Goal: Navigation & Orientation: Find specific page/section

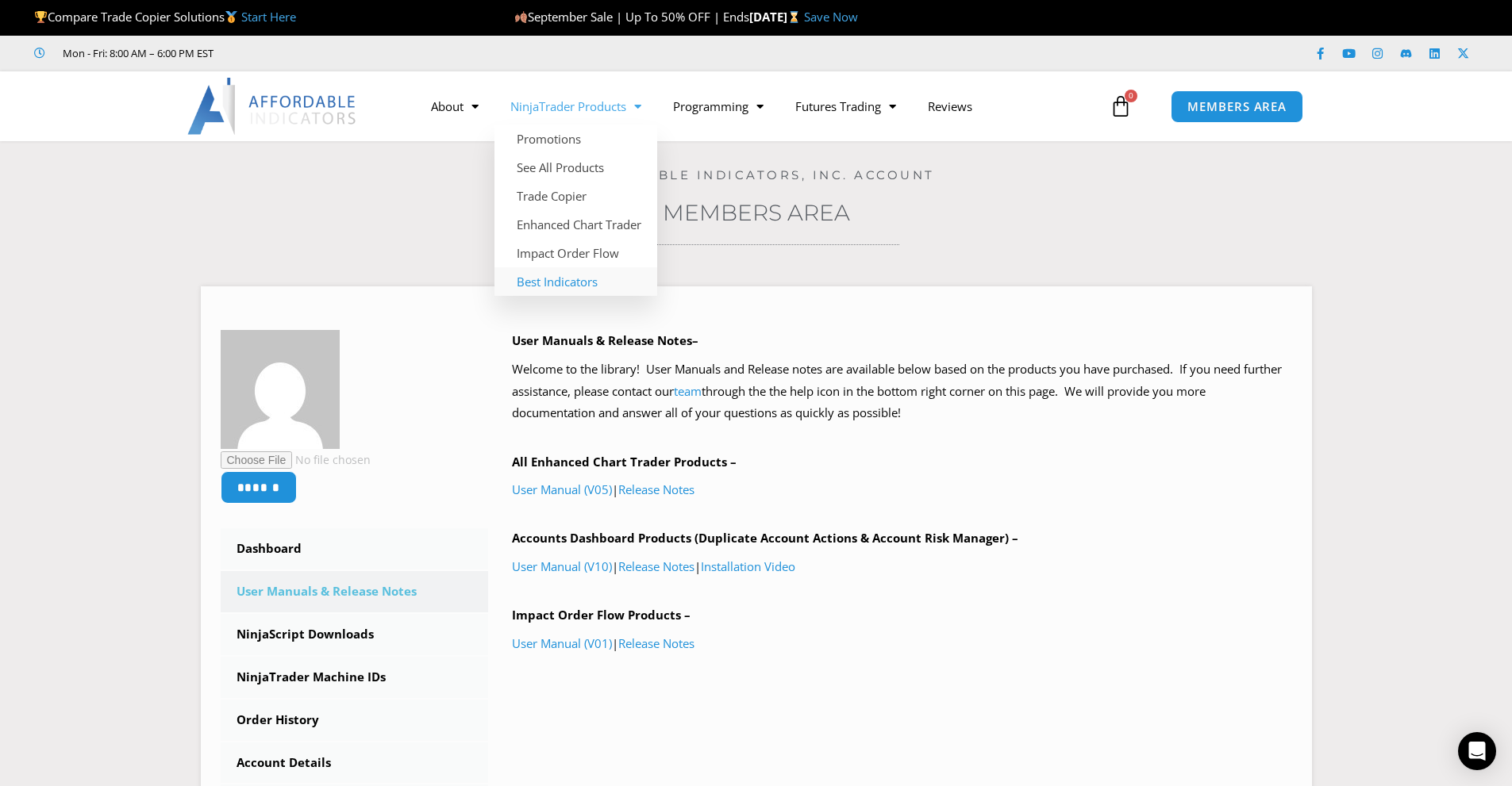
click at [561, 282] on link "Best Indicators" at bounding box center [576, 281] width 163 height 28
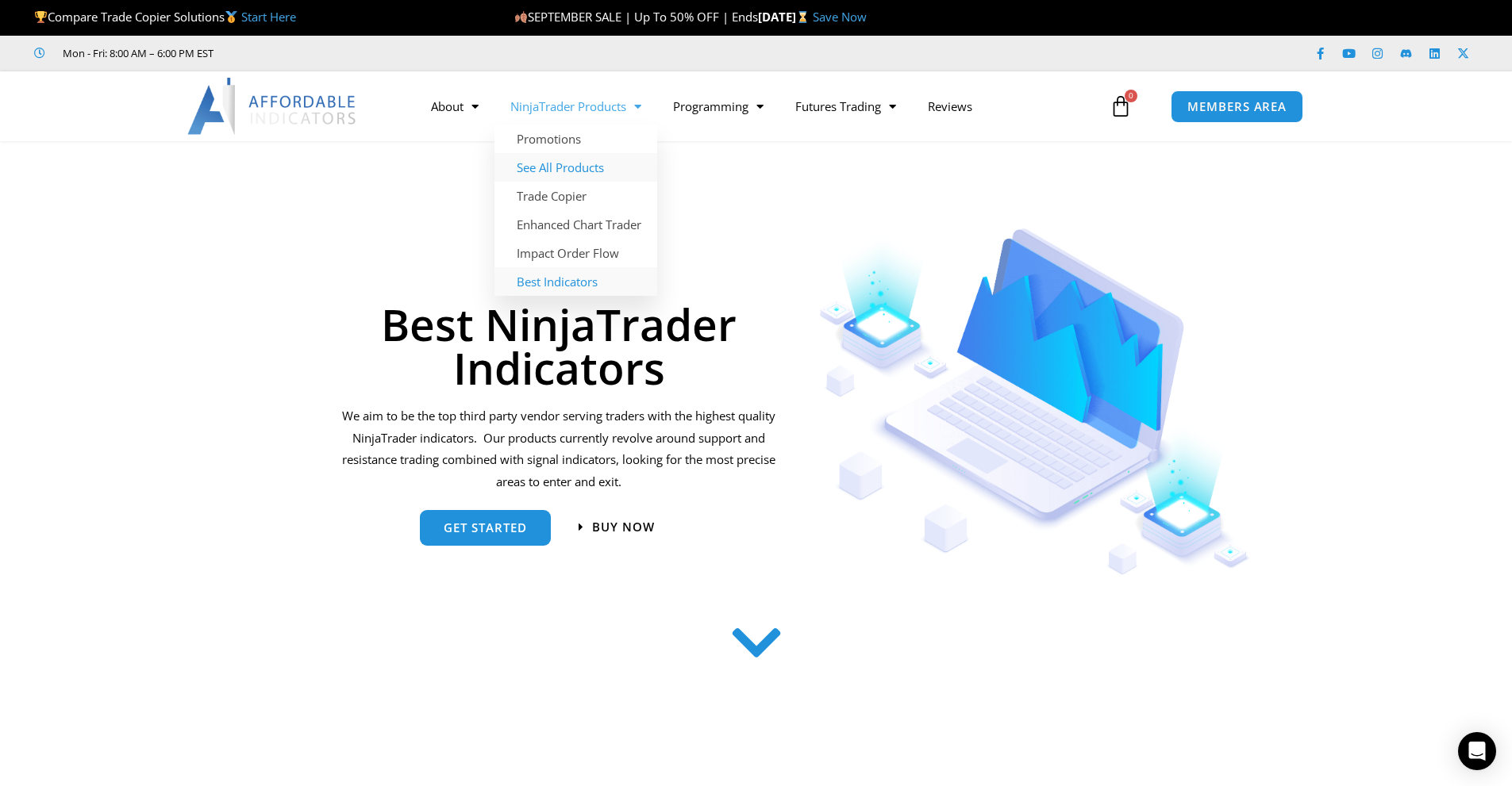
click at [576, 166] on link "See All Products" at bounding box center [576, 167] width 163 height 28
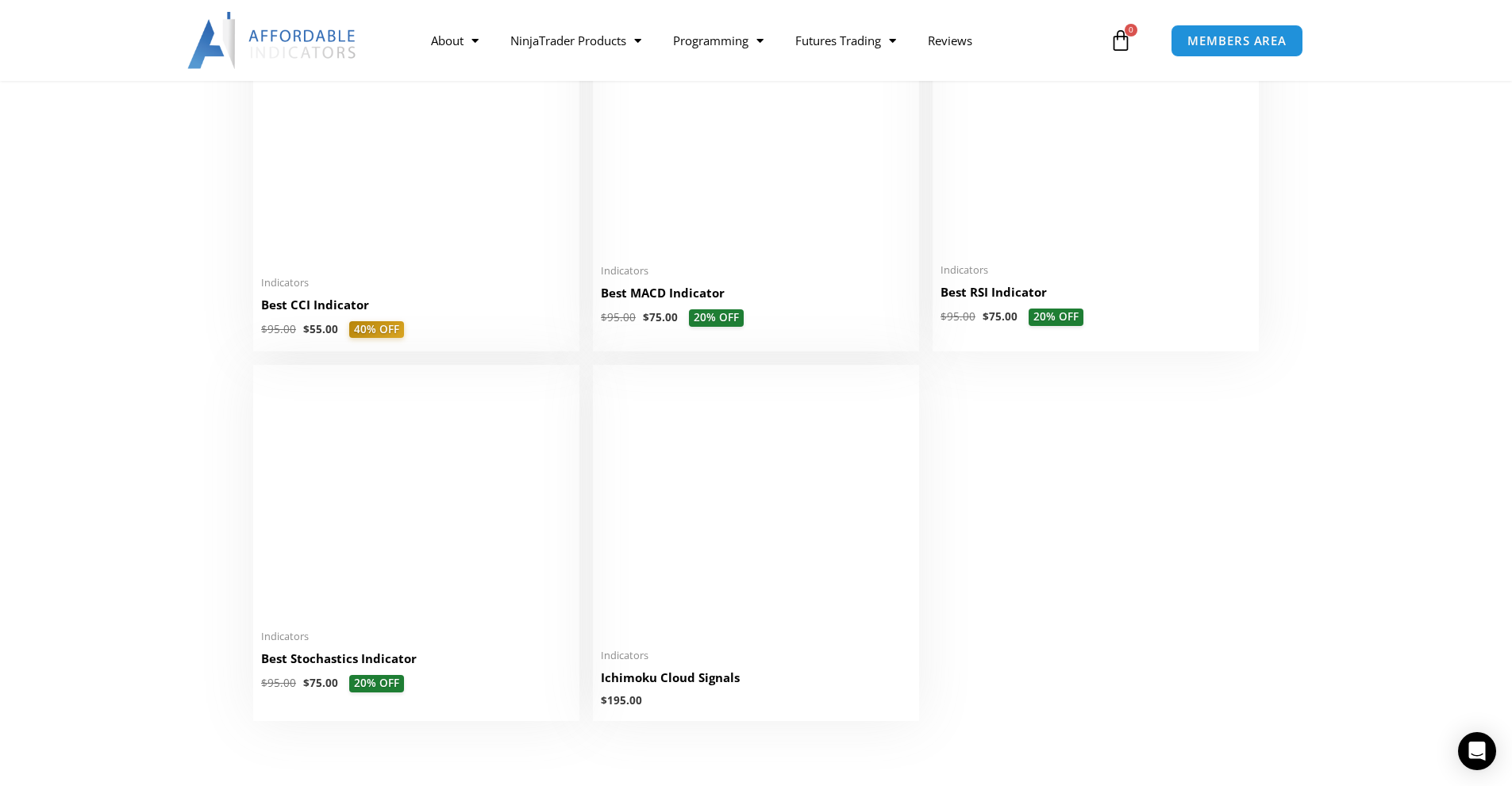
scroll to position [3729, 0]
